Goal: Register for event/course

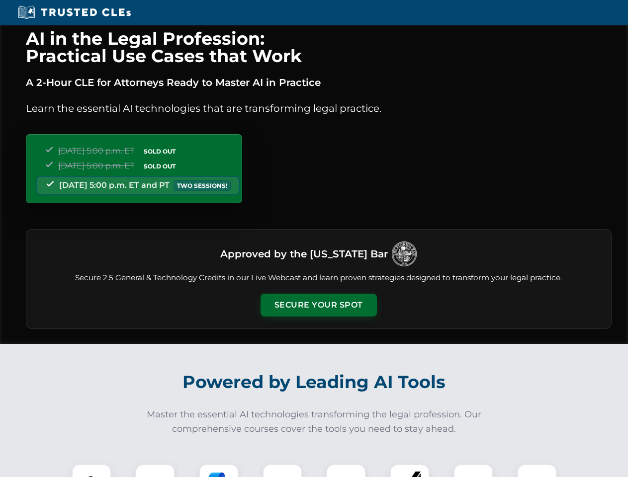
click at [318, 305] on button "Secure Your Spot" at bounding box center [319, 305] width 116 height 23
click at [91, 471] on img at bounding box center [91, 484] width 29 height 29
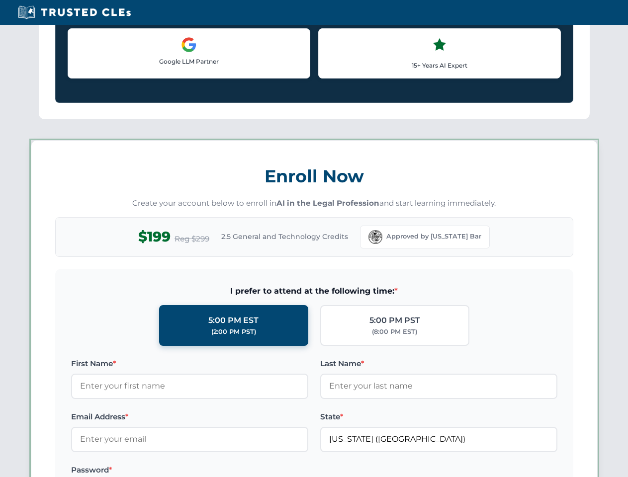
click at [219, 471] on label "Password *" at bounding box center [189, 470] width 237 height 12
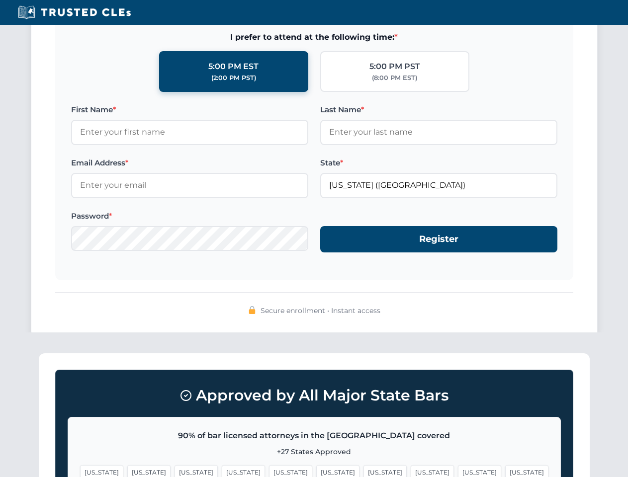
click at [458, 471] on span "[US_STATE]" at bounding box center [479, 472] width 43 height 14
